Goal: Navigation & Orientation: Find specific page/section

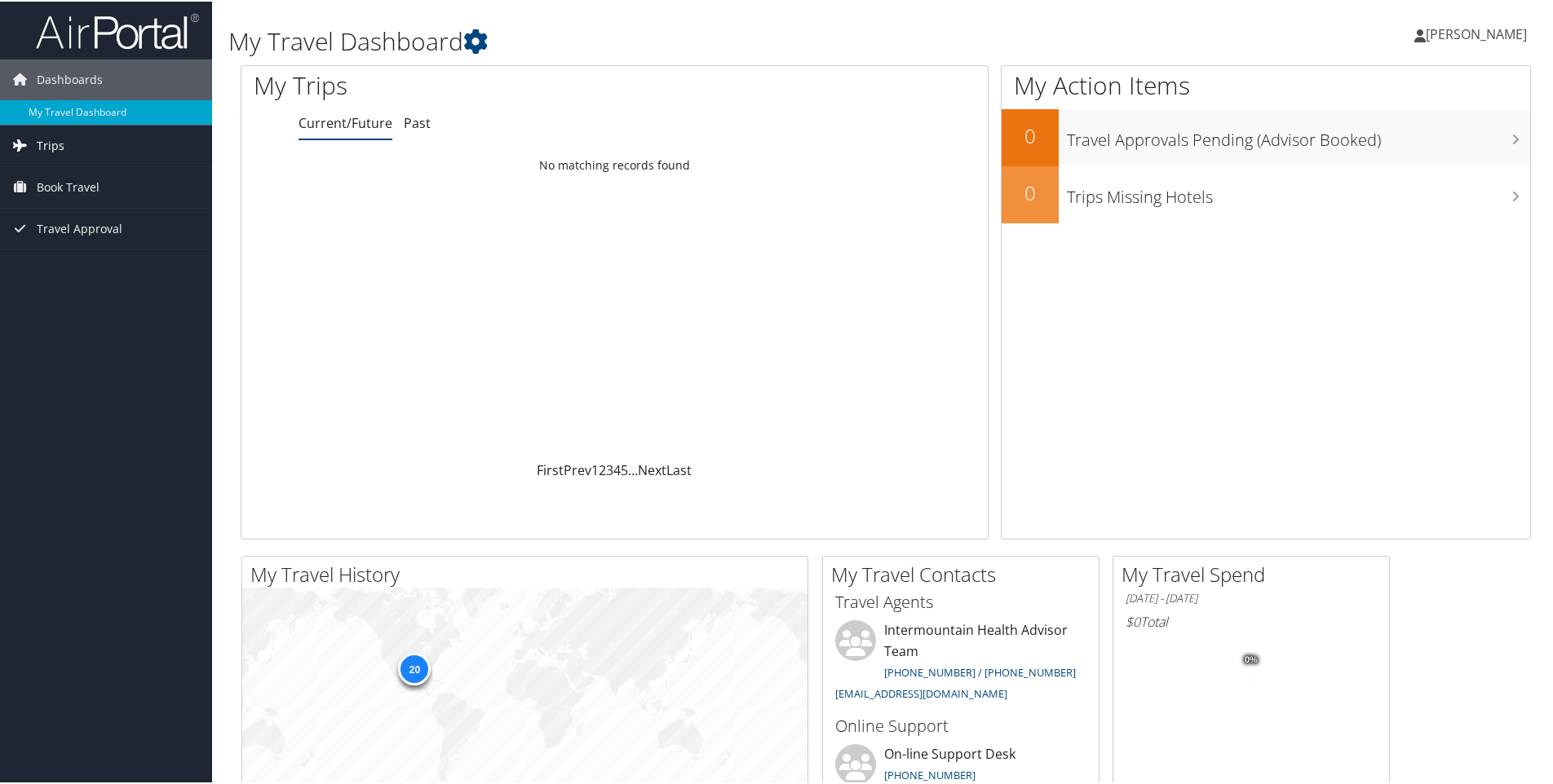
click at [78, 137] on link "Trips" at bounding box center [106, 144] width 212 height 41
click at [86, 198] on link "Past Trips" at bounding box center [106, 201] width 212 height 24
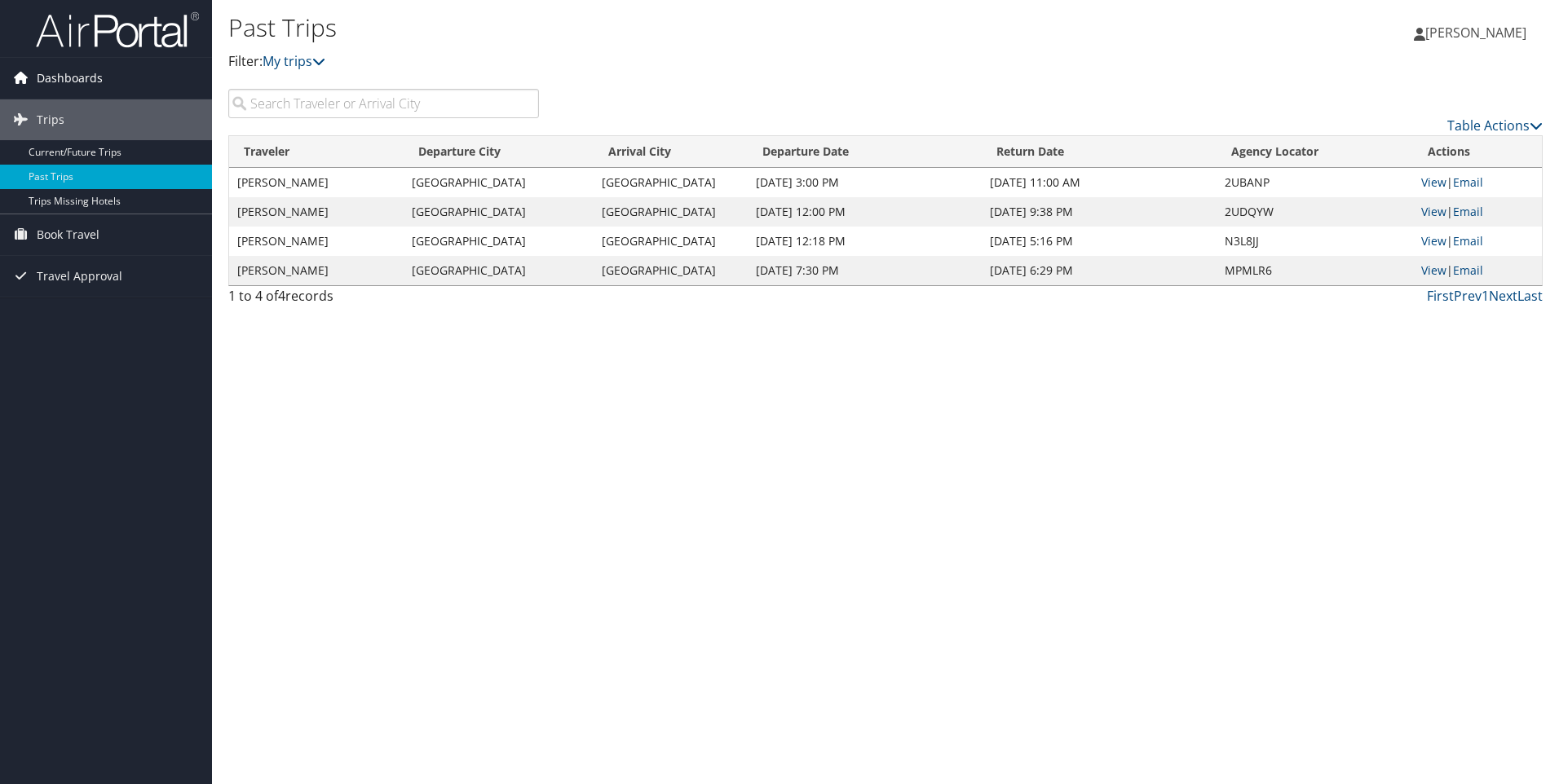
click at [87, 76] on span "Dashboards" at bounding box center [69, 78] width 66 height 41
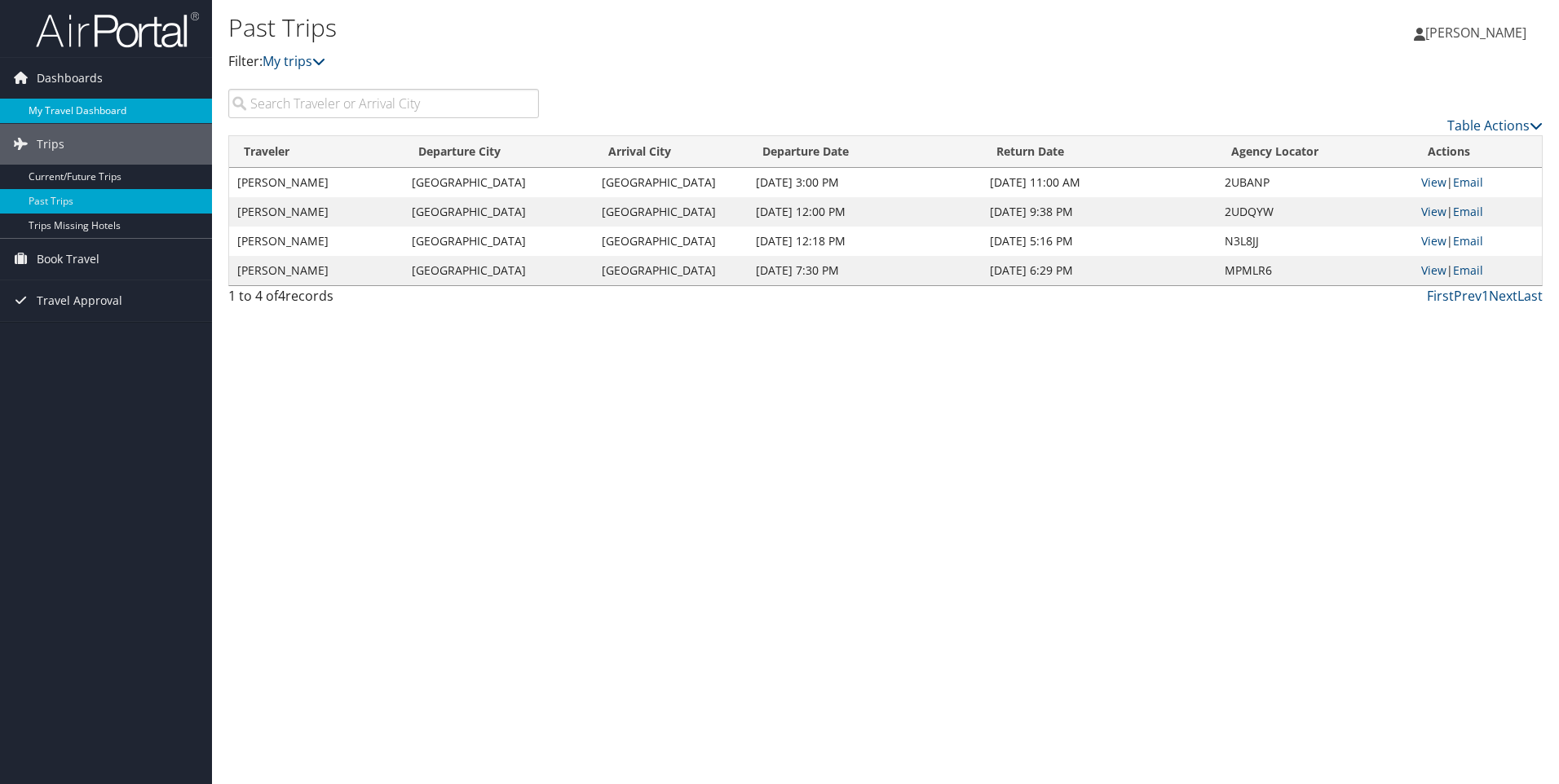
click at [74, 103] on link "My Travel Dashboard" at bounding box center [106, 111] width 212 height 24
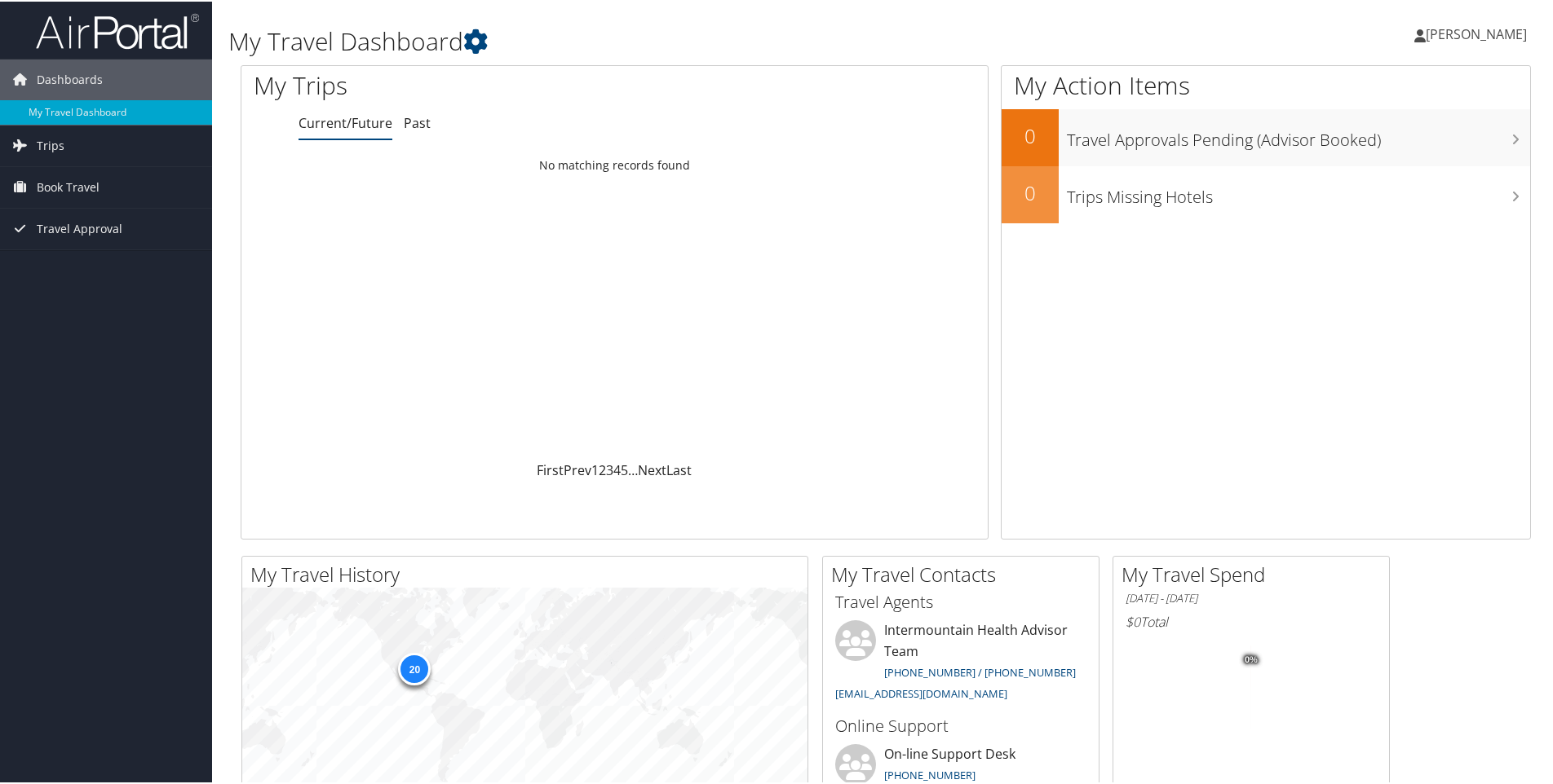
click at [1461, 20] on link "[PERSON_NAME]" at bounding box center [1479, 33] width 128 height 49
click at [1379, 153] on link "View Travel Profile" at bounding box center [1432, 145] width 181 height 28
